Goal: Task Accomplishment & Management: Manage account settings

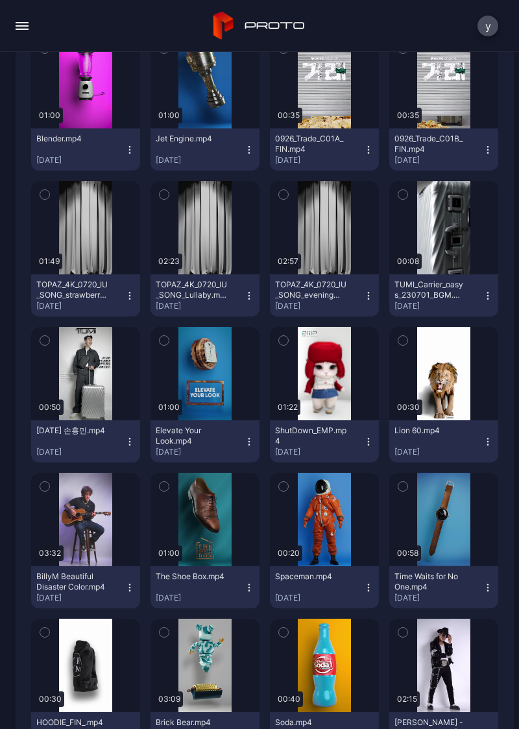
scroll to position [3650, 0]
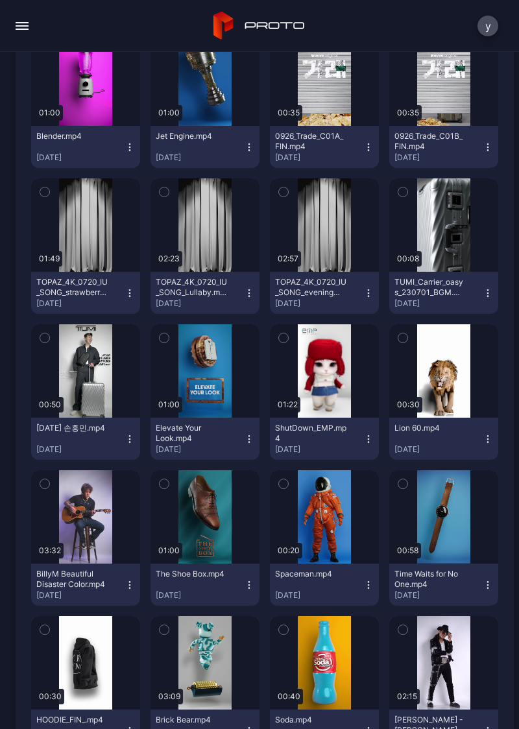
click at [83, 252] on button "button" at bounding box center [85, 224] width 109 height 93
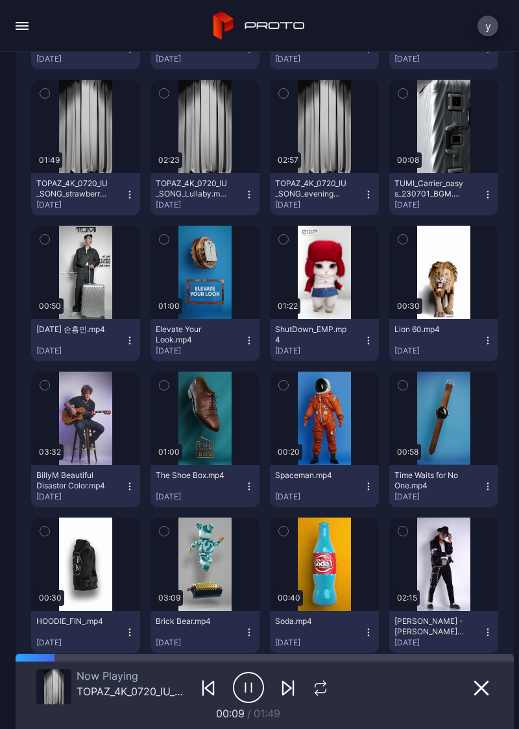
scroll to position [3748, 0]
click at [191, 143] on button "button" at bounding box center [204, 126] width 109 height 93
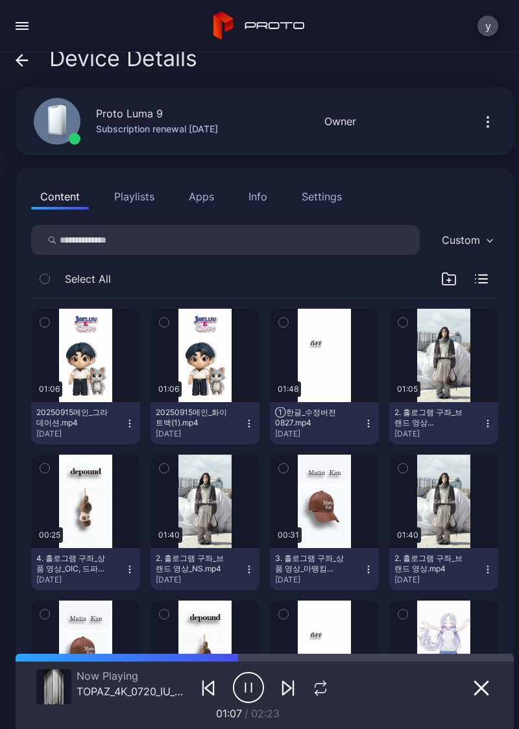
scroll to position [14, 0]
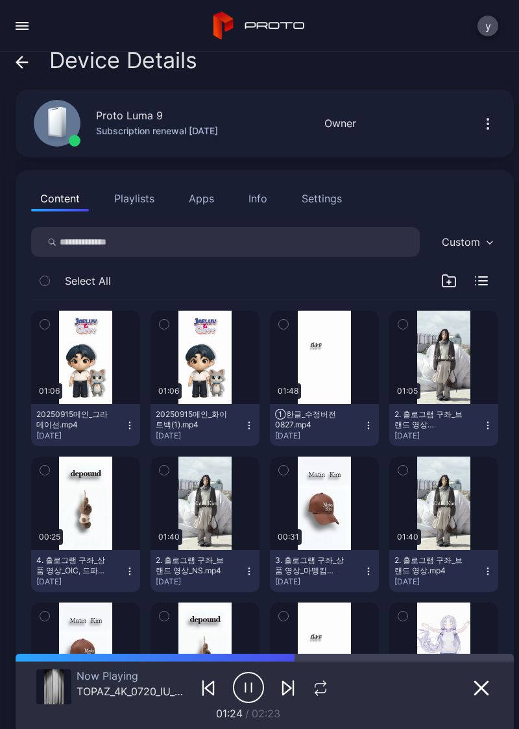
click at [34, 34] on button "button" at bounding box center [22, 26] width 26 height 26
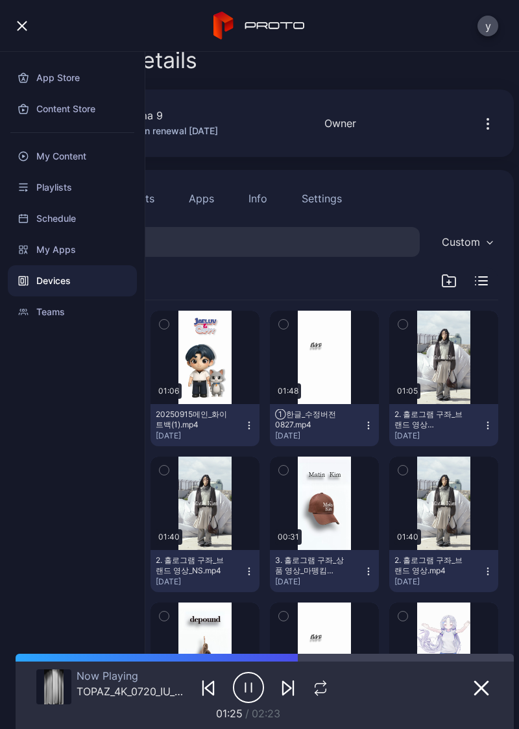
click at [56, 284] on div "Devices" at bounding box center [72, 280] width 129 height 31
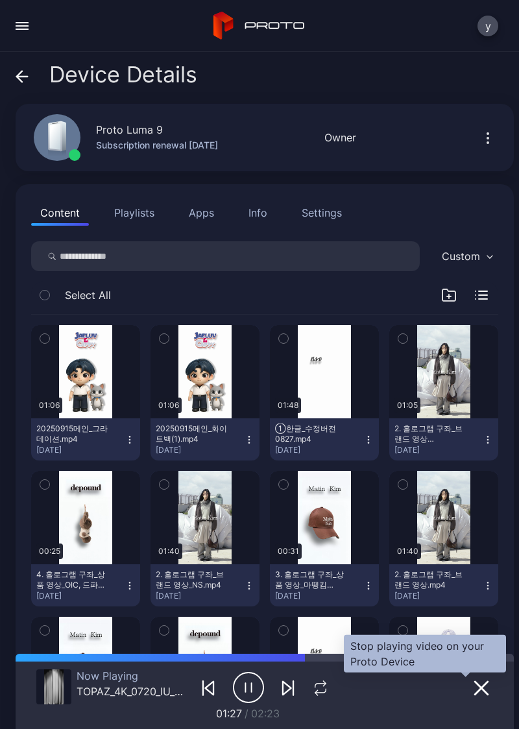
click at [470, 688] on button "button" at bounding box center [481, 688] width 23 height 18
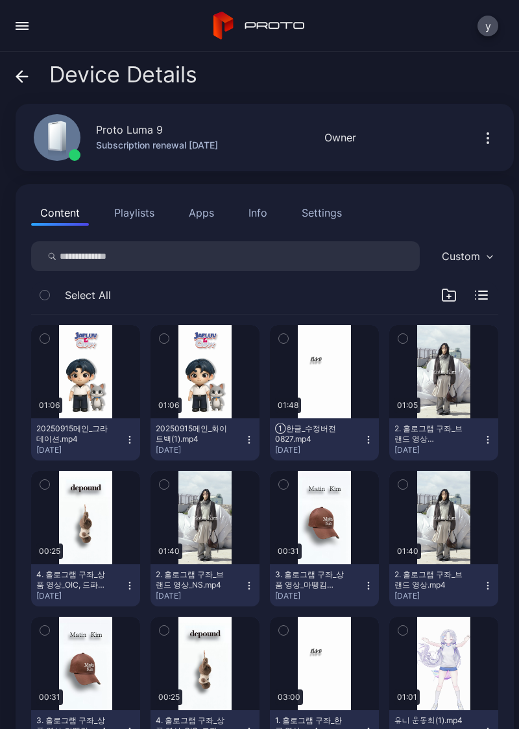
click at [323, 383] on button "button" at bounding box center [324, 371] width 109 height 93
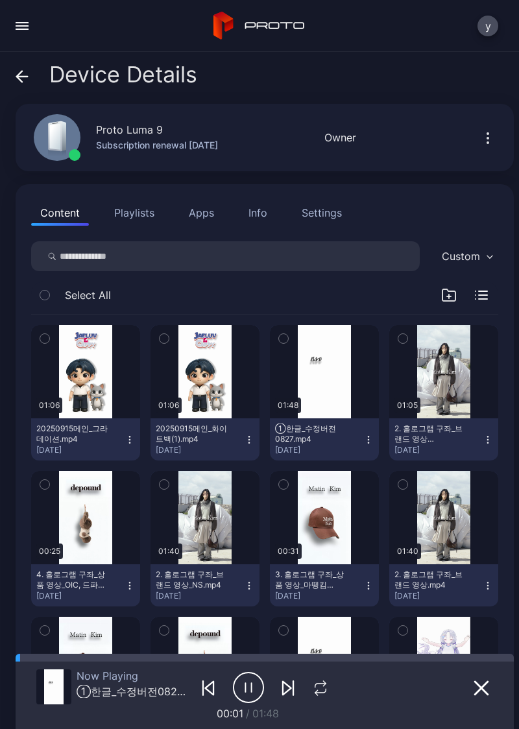
click at [474, 693] on icon "button" at bounding box center [482, 688] width 16 height 16
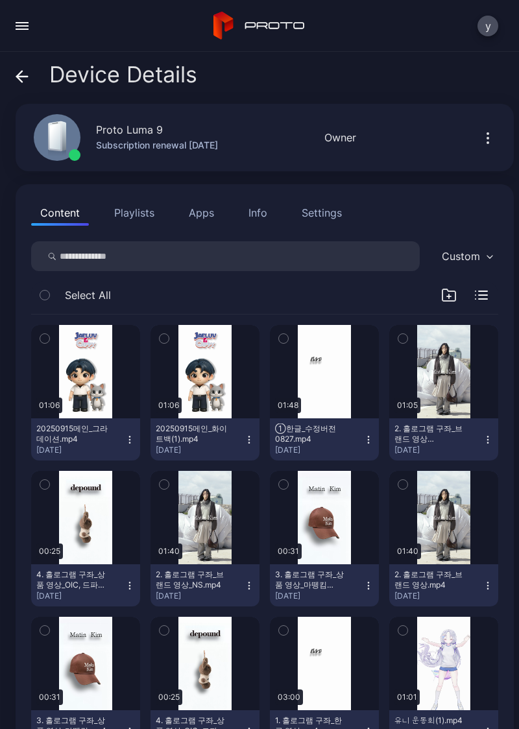
click at [31, 69] on div "Device Details" at bounding box center [107, 77] width 182 height 31
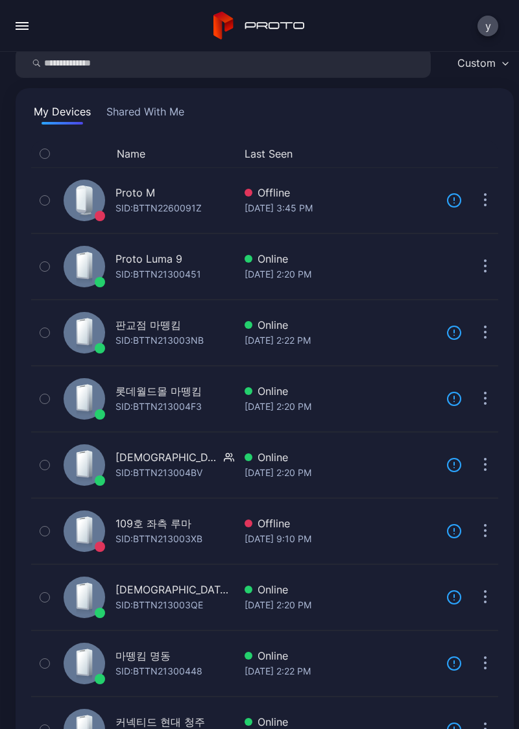
scroll to position [51, 0]
click at [172, 269] on div "SID: BTTN21300451" at bounding box center [158, 274] width 86 height 16
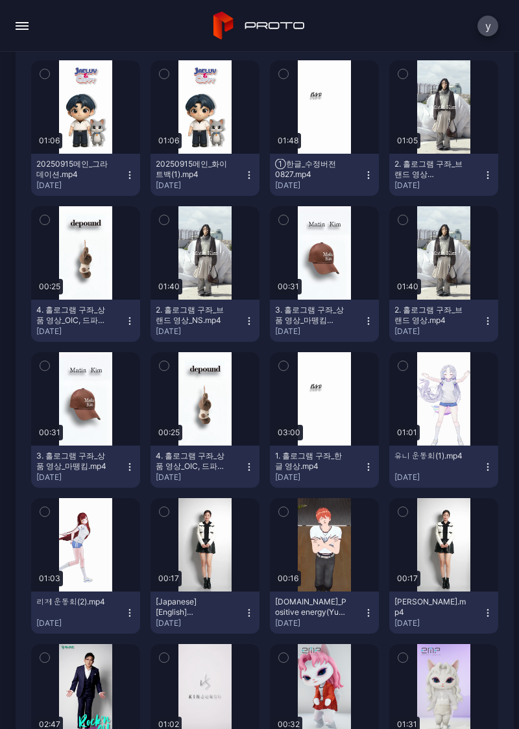
scroll to position [265, 0]
click at [0, 0] on div "button" at bounding box center [0, 0] width 0 height 0
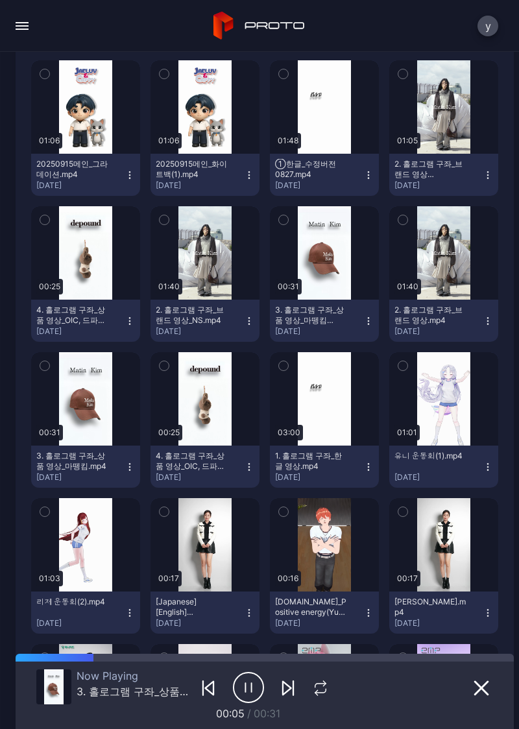
click at [73, 423] on button "button" at bounding box center [85, 398] width 109 height 93
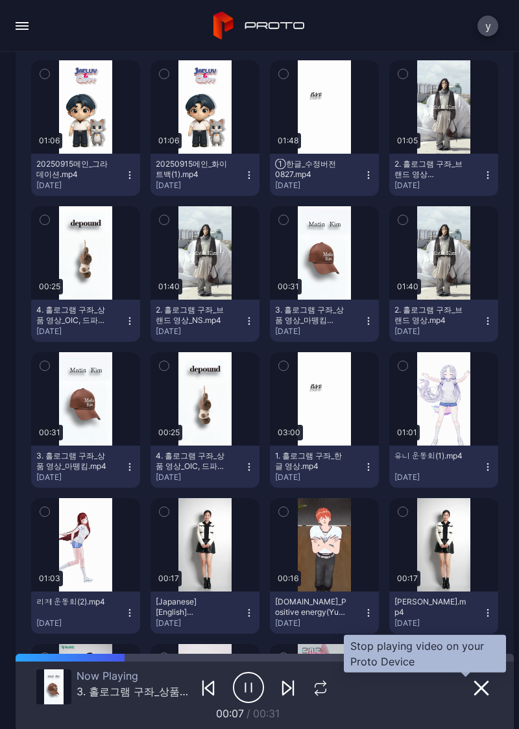
click at [475, 687] on icon "button" at bounding box center [481, 688] width 13 height 13
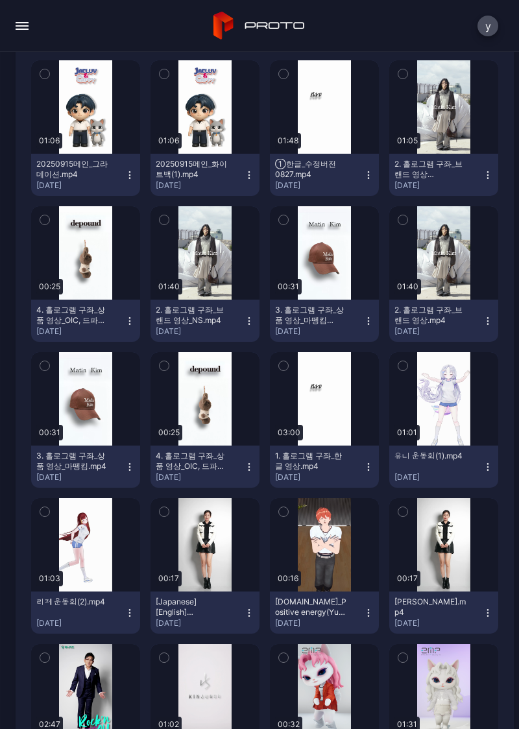
click at [424, 130] on button "button" at bounding box center [443, 106] width 109 height 93
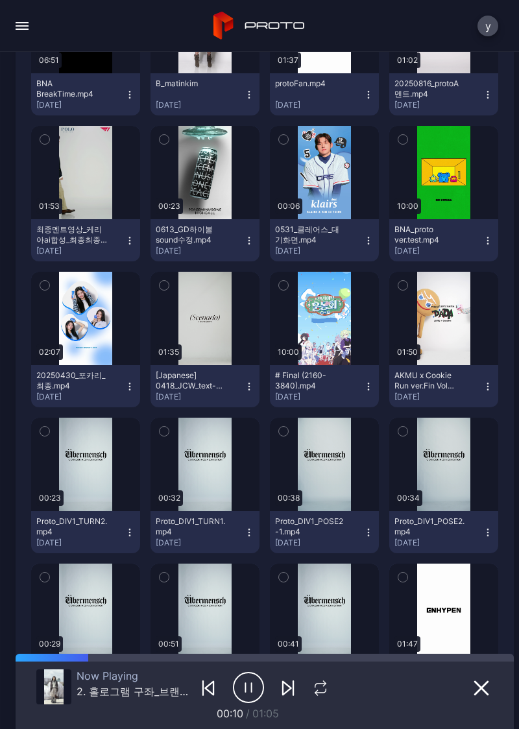
scroll to position [1805, 0]
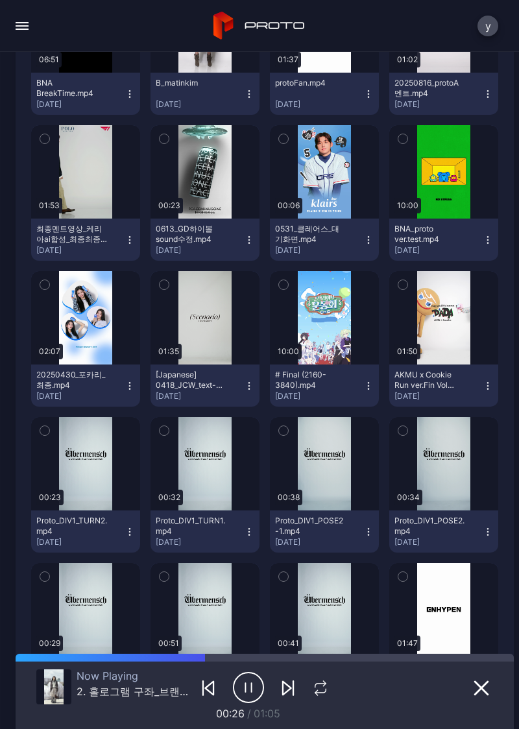
click at [311, 150] on button "button" at bounding box center [324, 171] width 109 height 93
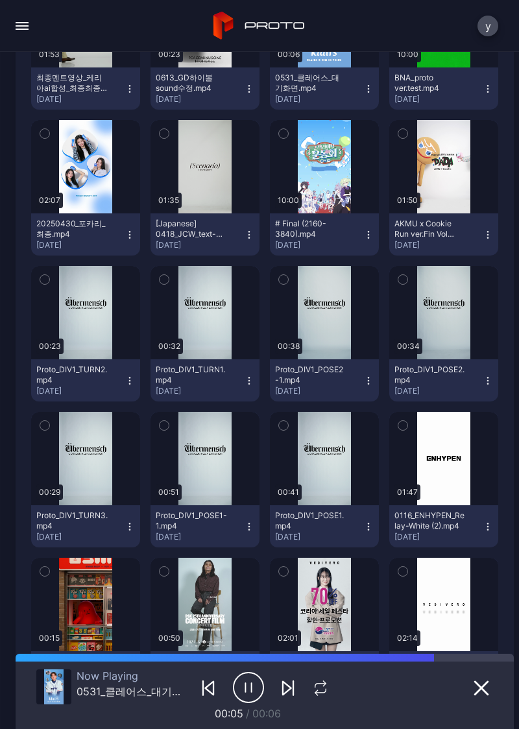
scroll to position [1957, 0]
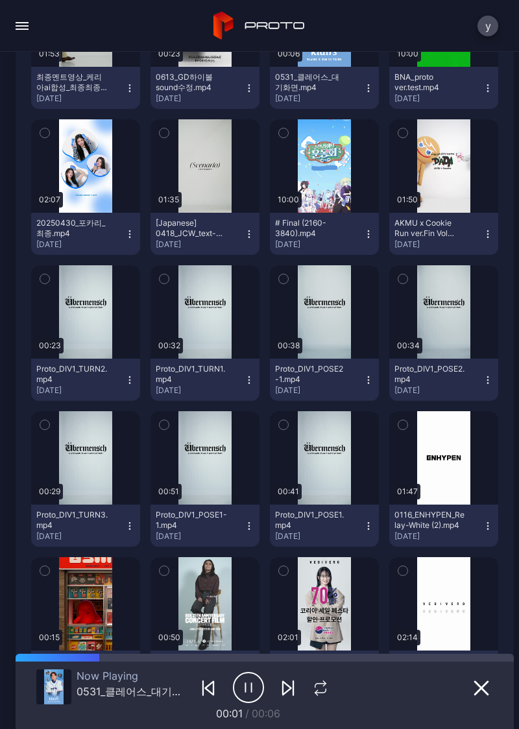
click at [0, 0] on div "button" at bounding box center [0, 0] width 0 height 0
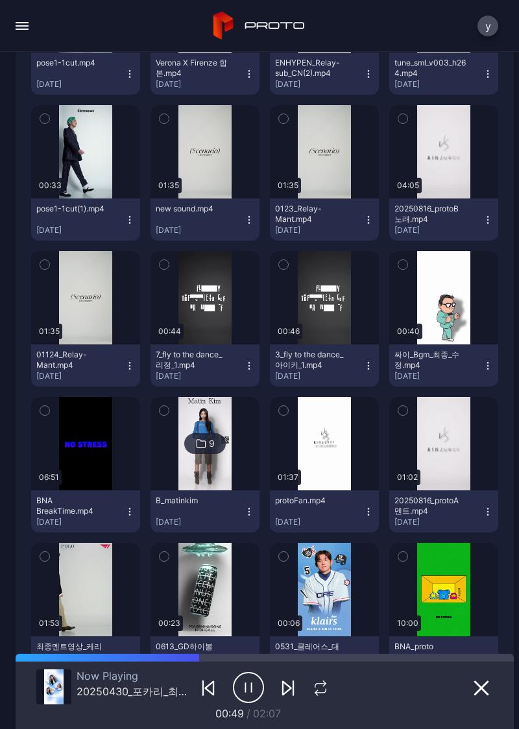
scroll to position [1382, 0]
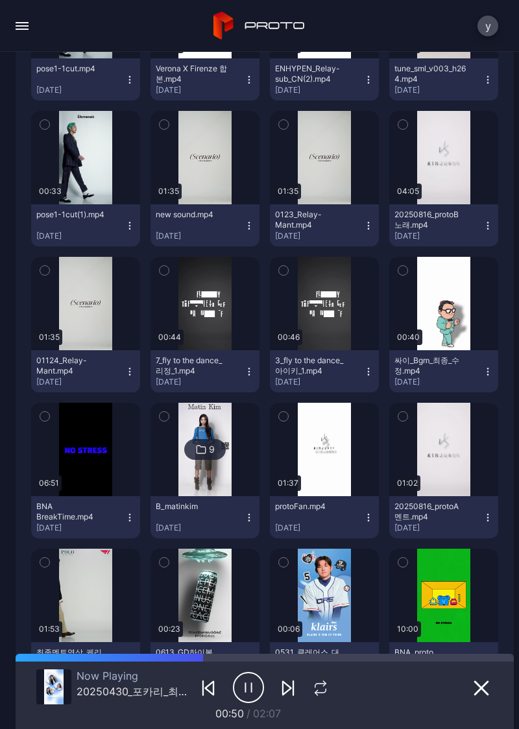
click at [29, 38] on button "button" at bounding box center [22, 26] width 26 height 26
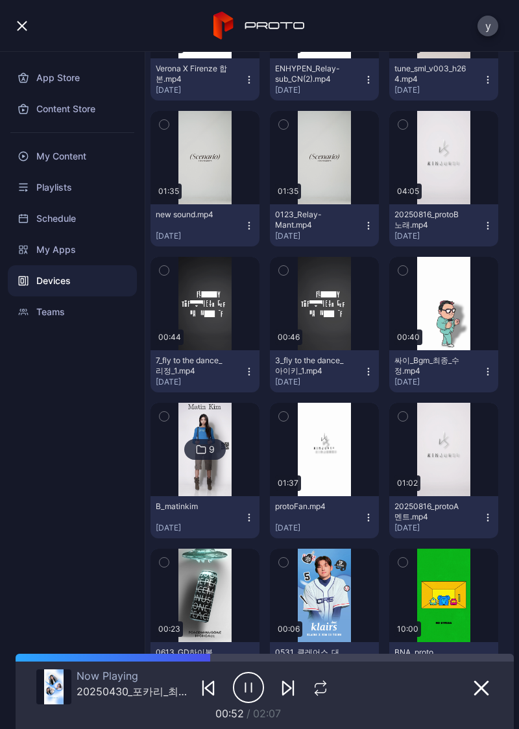
click at [51, 252] on div "My Apps" at bounding box center [72, 249] width 129 height 31
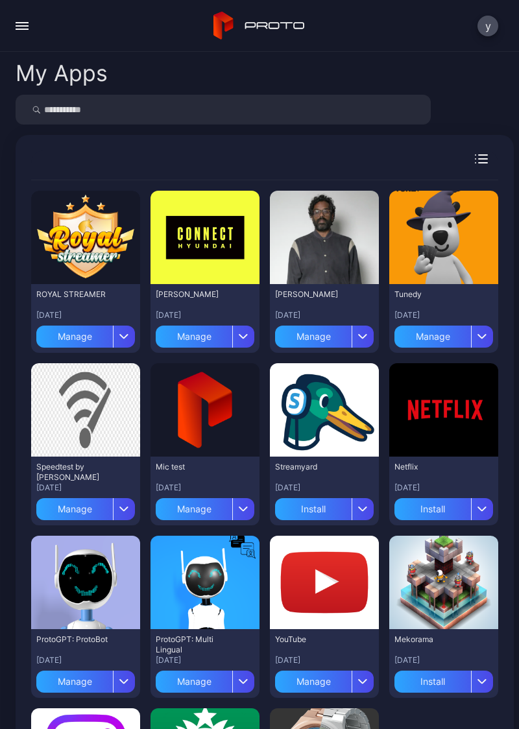
click at [28, 45] on div "y" at bounding box center [259, 26] width 519 height 52
click at [29, 37] on button "button" at bounding box center [22, 26] width 26 height 26
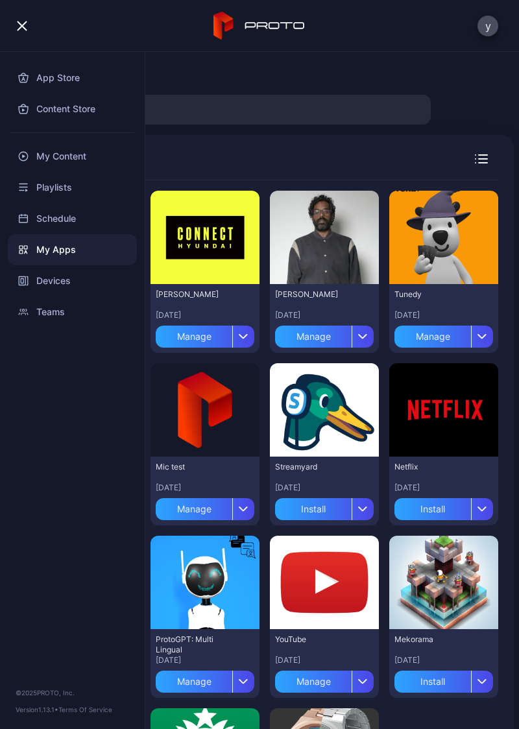
click at [48, 285] on div "Devices" at bounding box center [72, 280] width 129 height 31
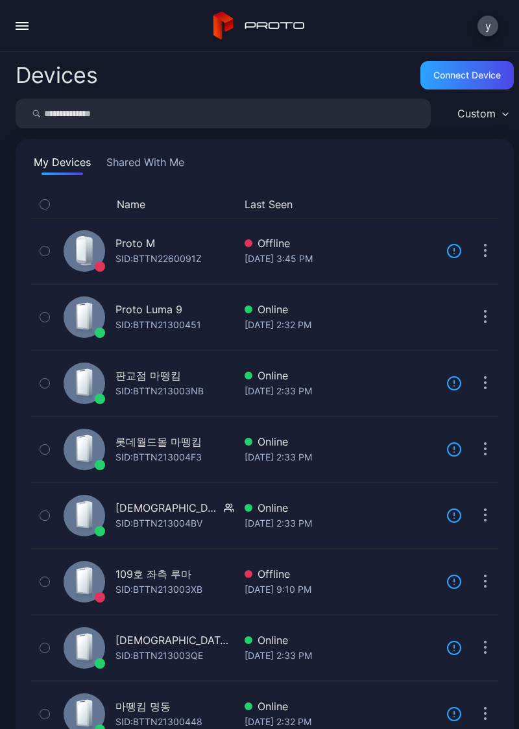
click at [132, 314] on div "Proto Luma 9" at bounding box center [148, 310] width 67 height 16
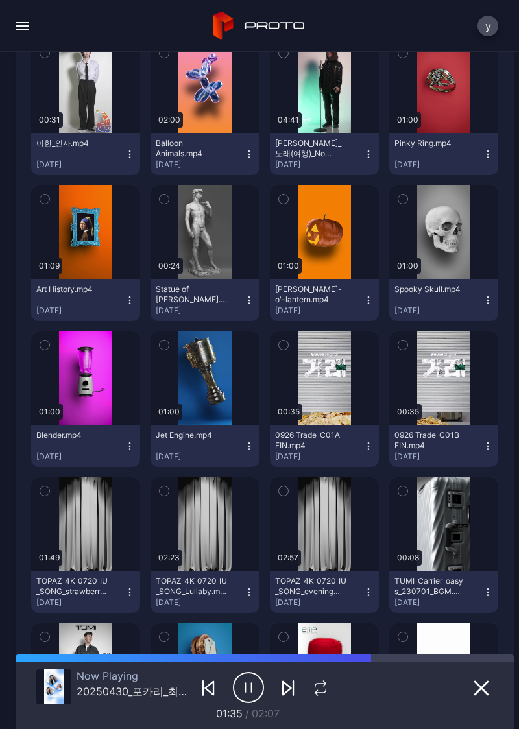
scroll to position [3363, 0]
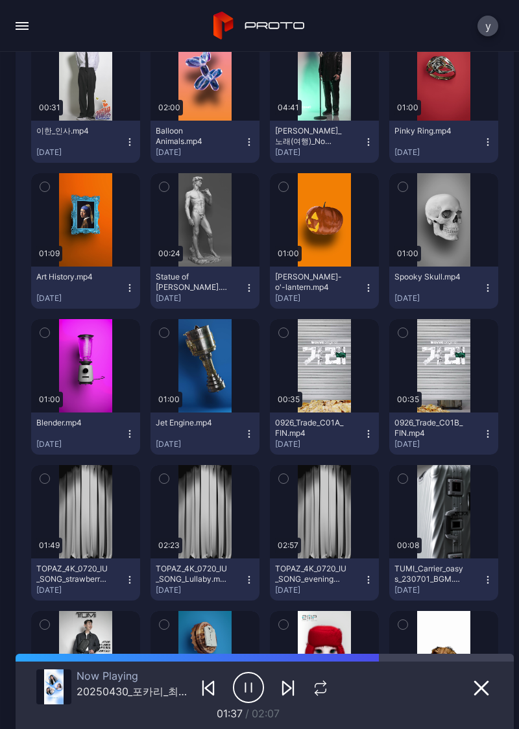
click at [86, 240] on button "button" at bounding box center [85, 219] width 109 height 93
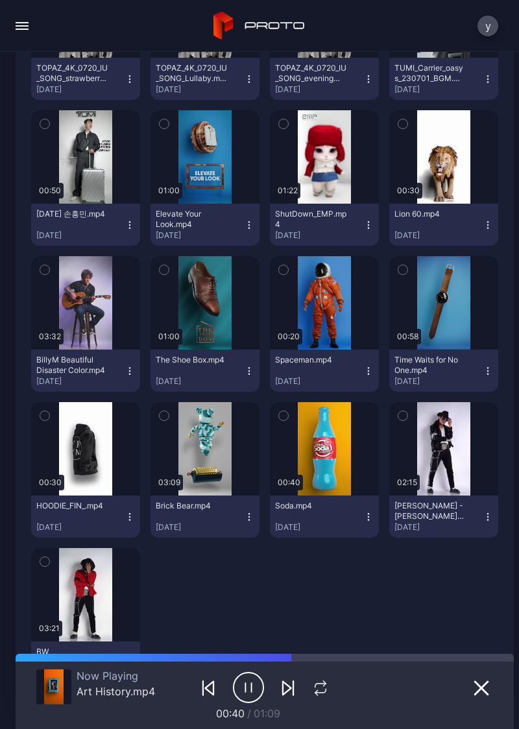
scroll to position [3865, 0]
